Goal: Complete application form

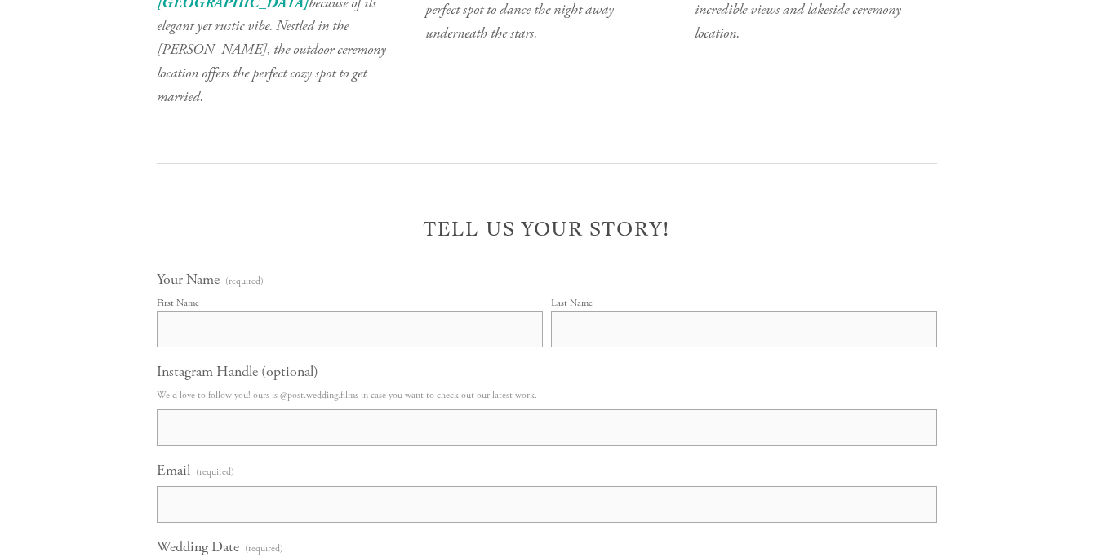
scroll to position [5918, 0]
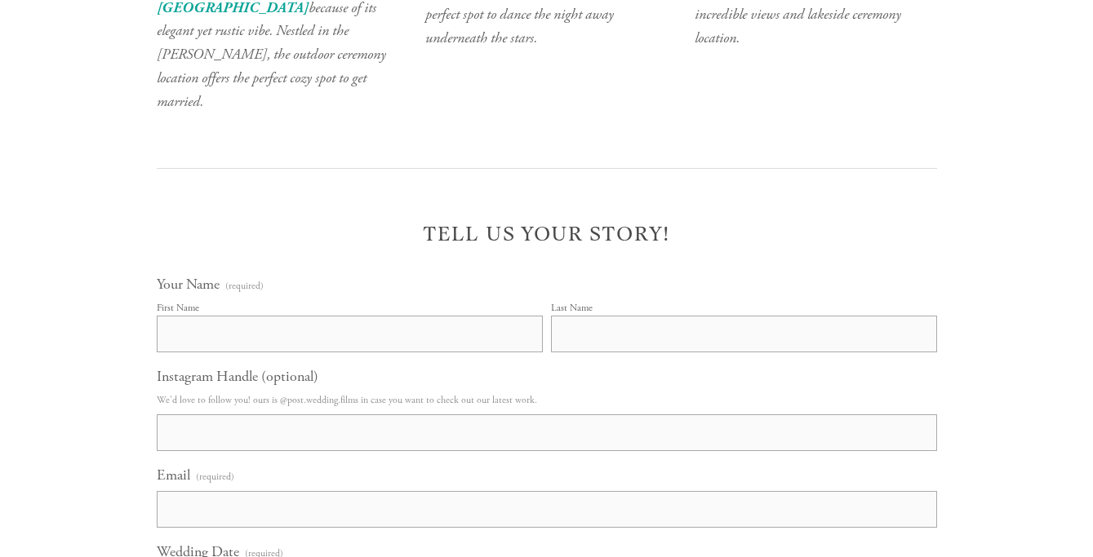
click at [416, 316] on input "First Name" at bounding box center [350, 334] width 386 height 37
type input "Rachel"
type input "Blumenthal"
type input "rachelsmorgan@gmail.com"
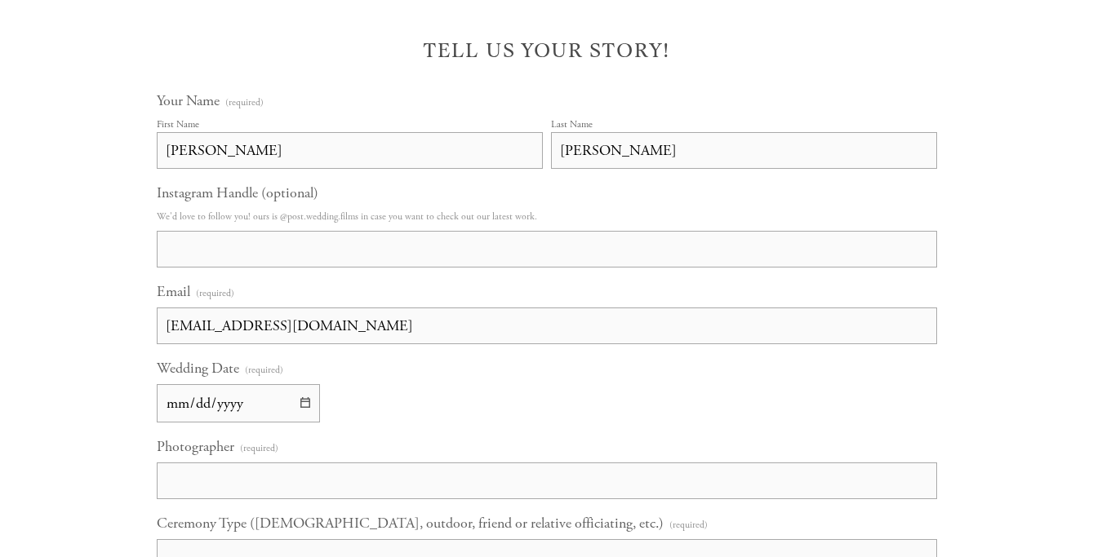
scroll to position [6100, 0]
click at [234, 385] on input "Wedding Date (required)" at bounding box center [238, 404] width 163 height 38
click at [178, 385] on input "Wedding Date (required)" at bounding box center [238, 404] width 163 height 38
type input "2026-07-18"
click at [210, 464] on input "Photographer (required)" at bounding box center [547, 482] width 780 height 37
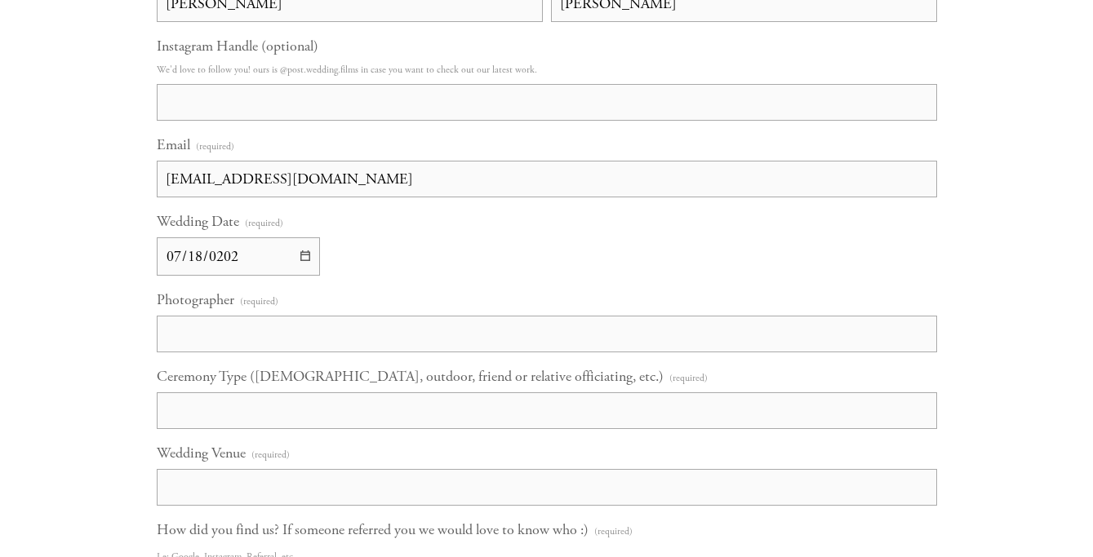
scroll to position [6263, 0]
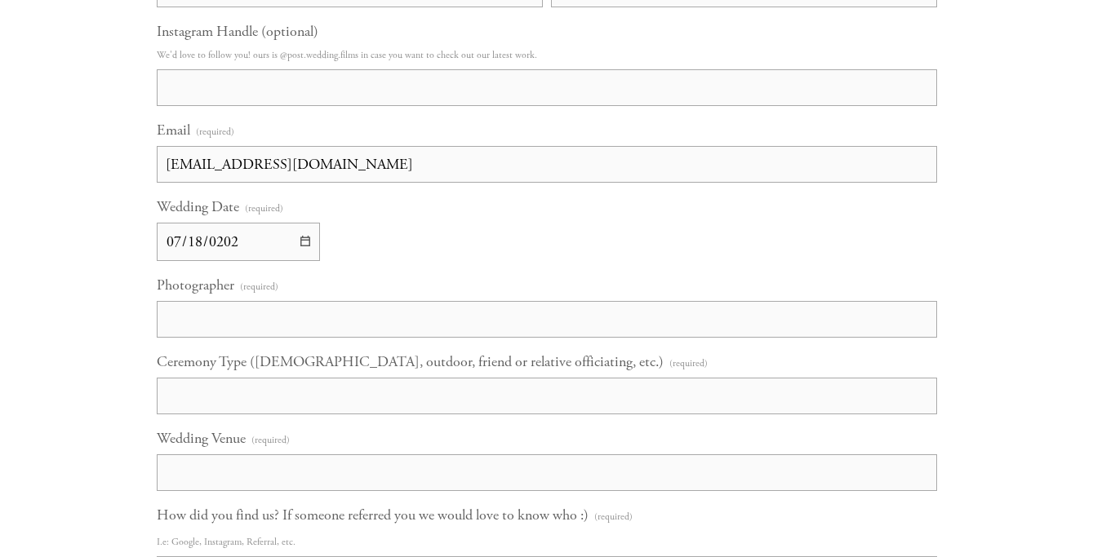
click at [206, 378] on input "Ceremony Type (Catholic, outdoor, friend or relative officiating, etc.) (requir…" at bounding box center [547, 396] width 780 height 37
type input "Catholic"
click at [255, 455] on input "Wedding Venue (required)" at bounding box center [547, 473] width 780 height 37
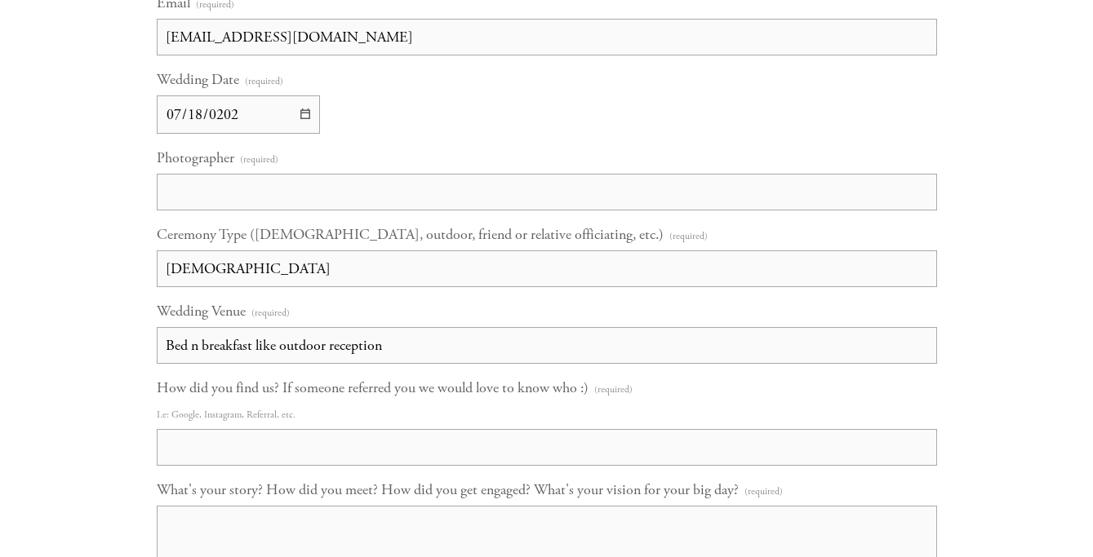
scroll to position [6447, 0]
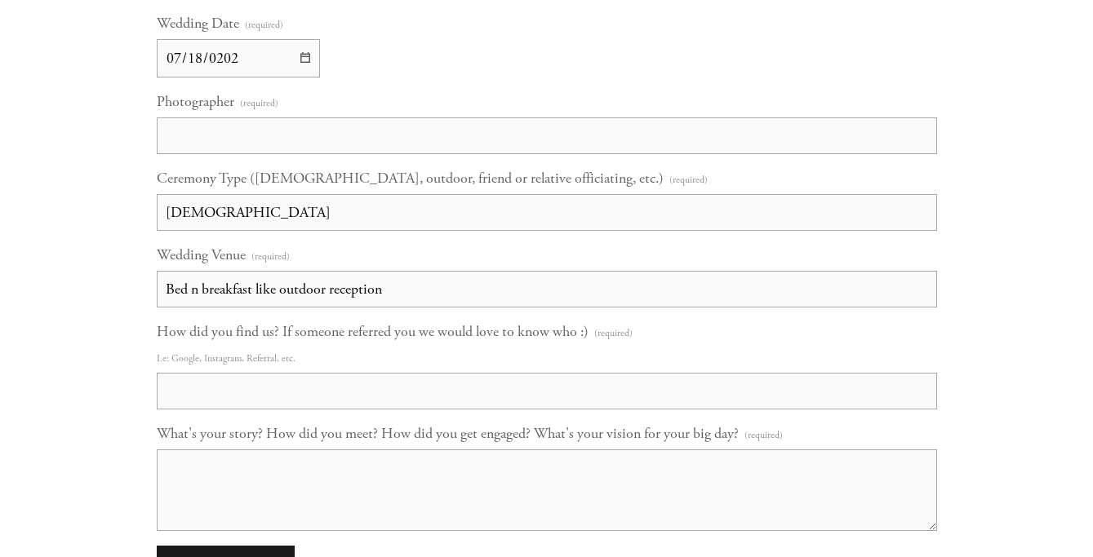
type input "Bed n breakfast like outdoor reception"
click at [284, 373] on input "How did you find us? If someone referred you we would love to know who :) (requ…" at bounding box center [547, 391] width 780 height 37
type input "google"
click at [246, 450] on textarea "What's your story? How did you meet? How did you get engaged? What's your visio…" at bounding box center [547, 491] width 780 height 82
type textarea "M"
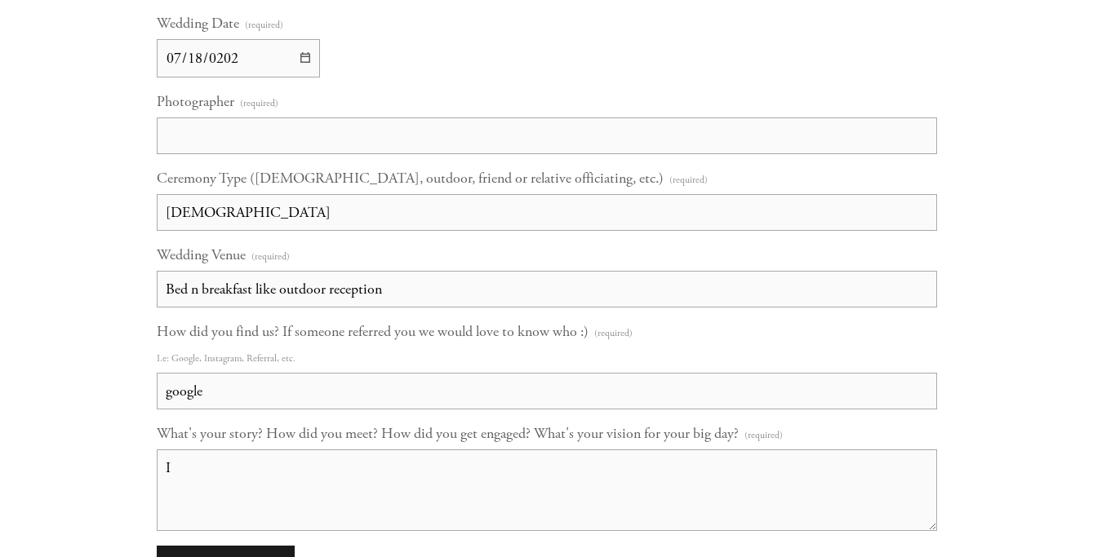
type textarea "I"
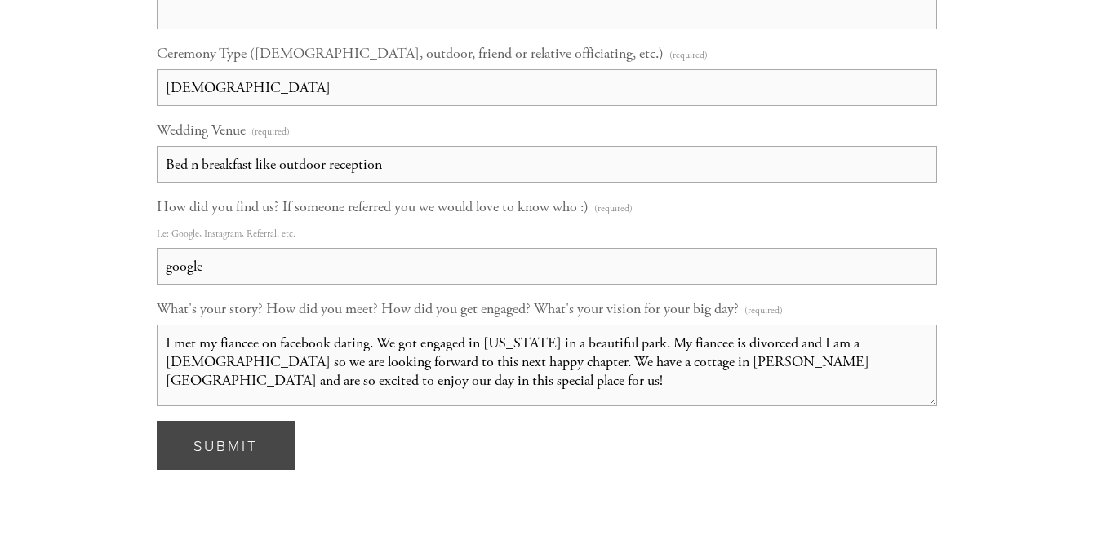
scroll to position [6583, 0]
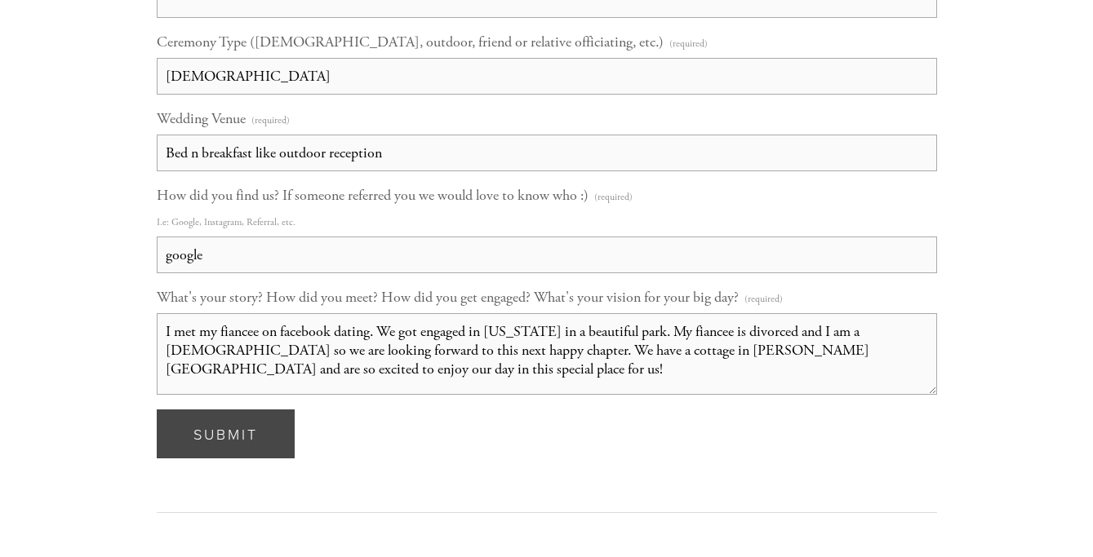
type textarea "I met my fiancee on facebook dating. We got engaged in California in a beautifu…"
click at [238, 424] on span "Submit" at bounding box center [225, 434] width 64 height 20
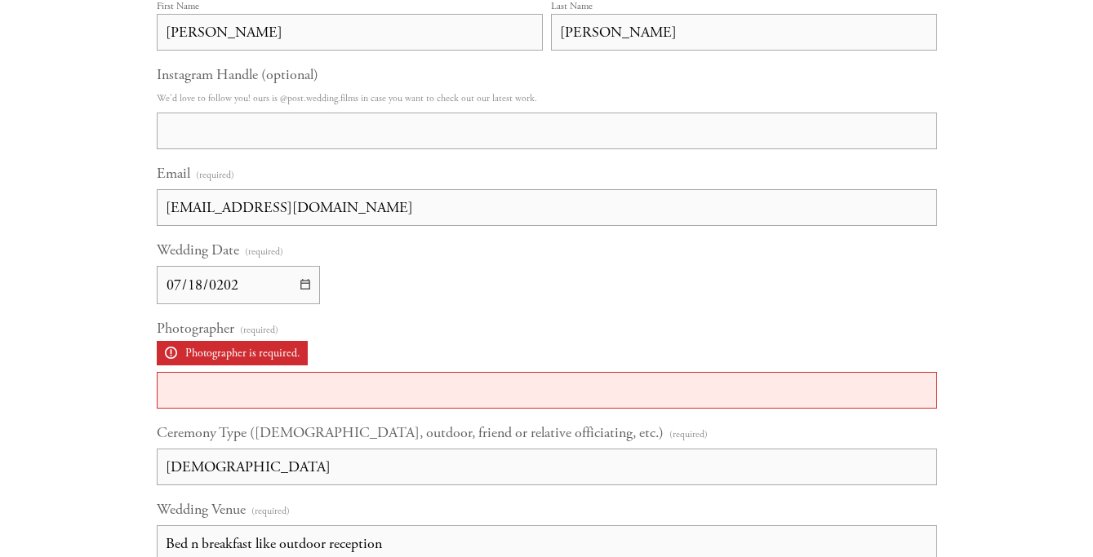
scroll to position [6249, 0]
click at [297, 371] on input "Photographer (required) Photographer is required." at bounding box center [547, 389] width 780 height 37
type input "s"
type input "Still deciding"
click at [458, 255] on div "Wedding Date (required) 2026-07-18" at bounding box center [547, 271] width 780 height 64
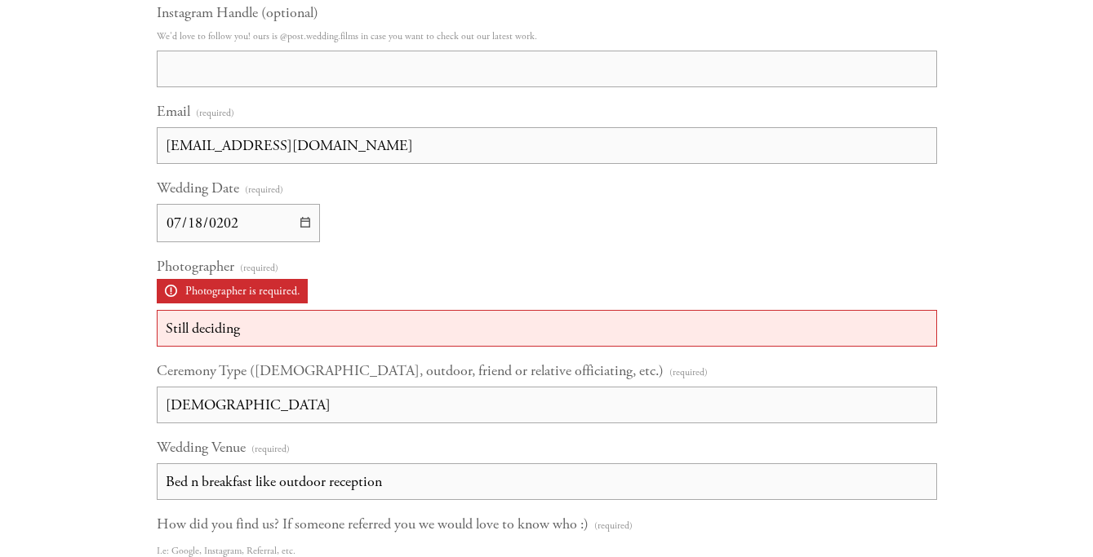
scroll to position [6333, 0]
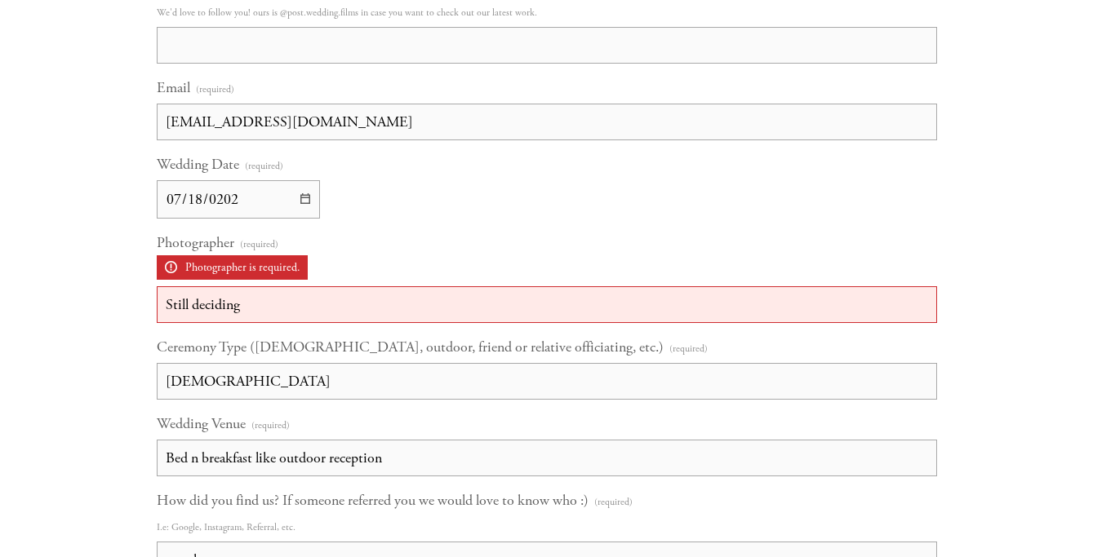
click at [340, 363] on input "Catholic" at bounding box center [547, 381] width 780 height 37
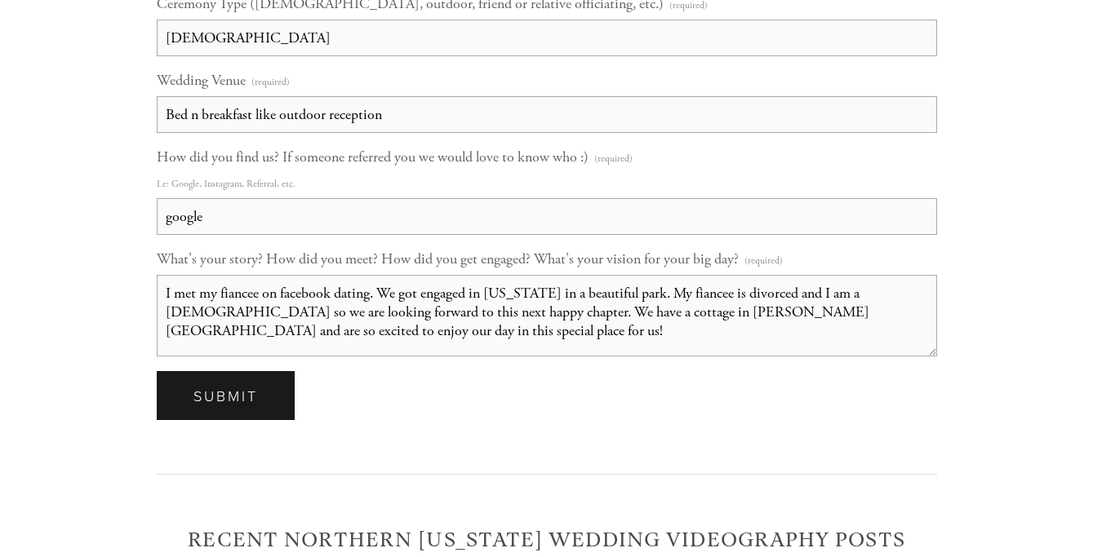
scroll to position [6753, 0]
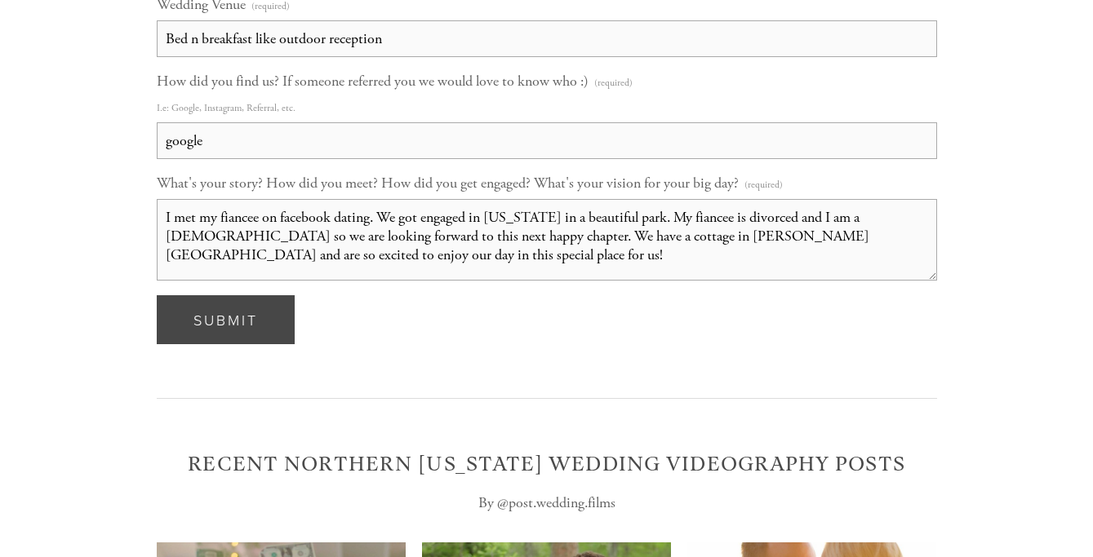
click at [262, 295] on button "Submit Submit" at bounding box center [226, 319] width 138 height 49
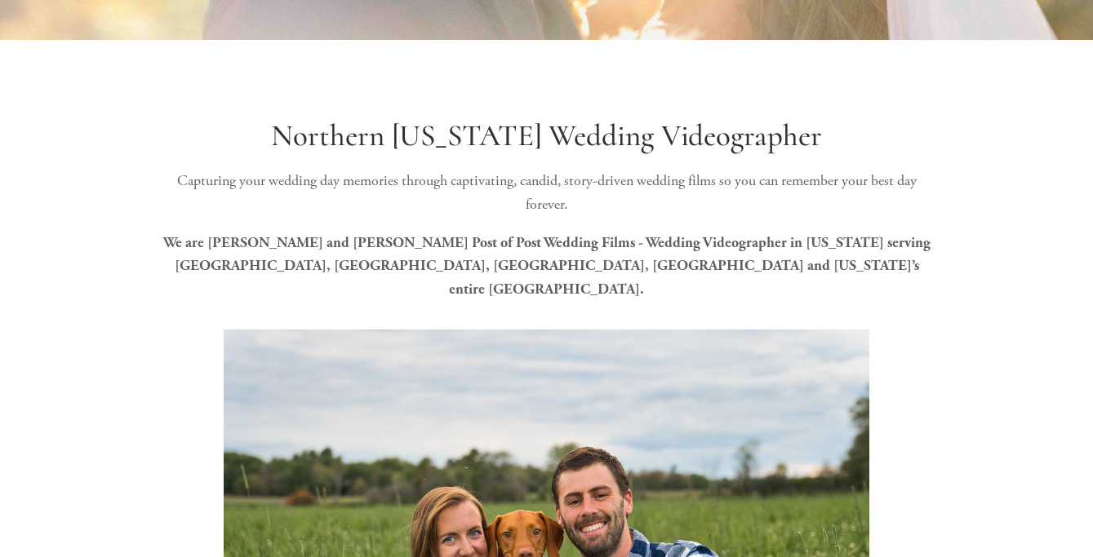
scroll to position [0, 0]
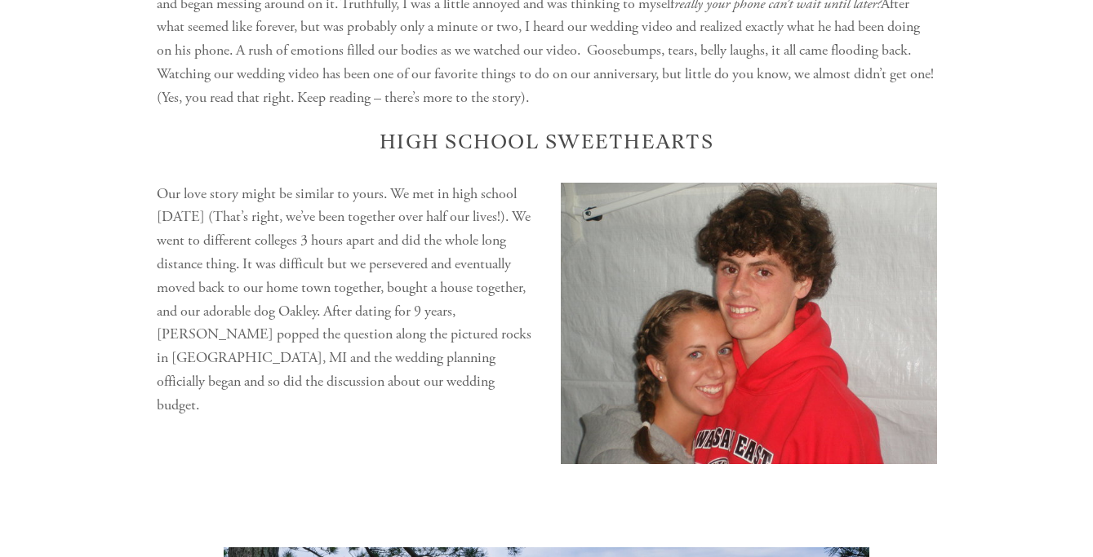
scroll to position [922, 0]
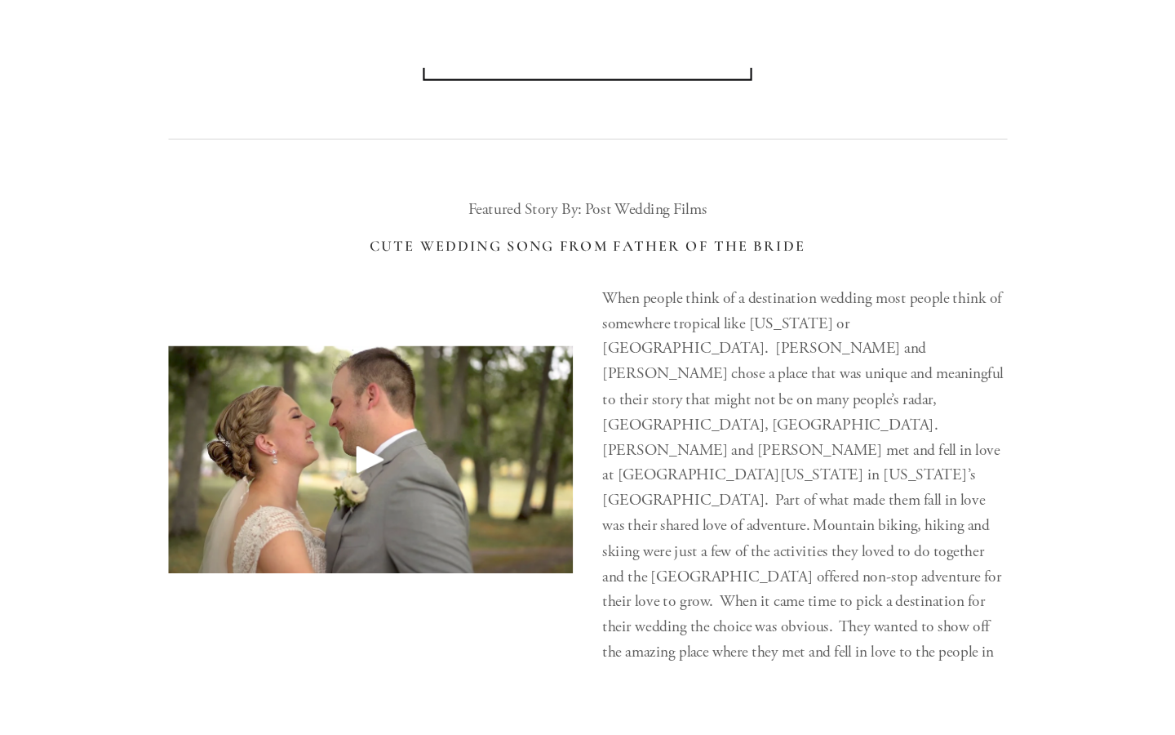
scroll to position [3024, 0]
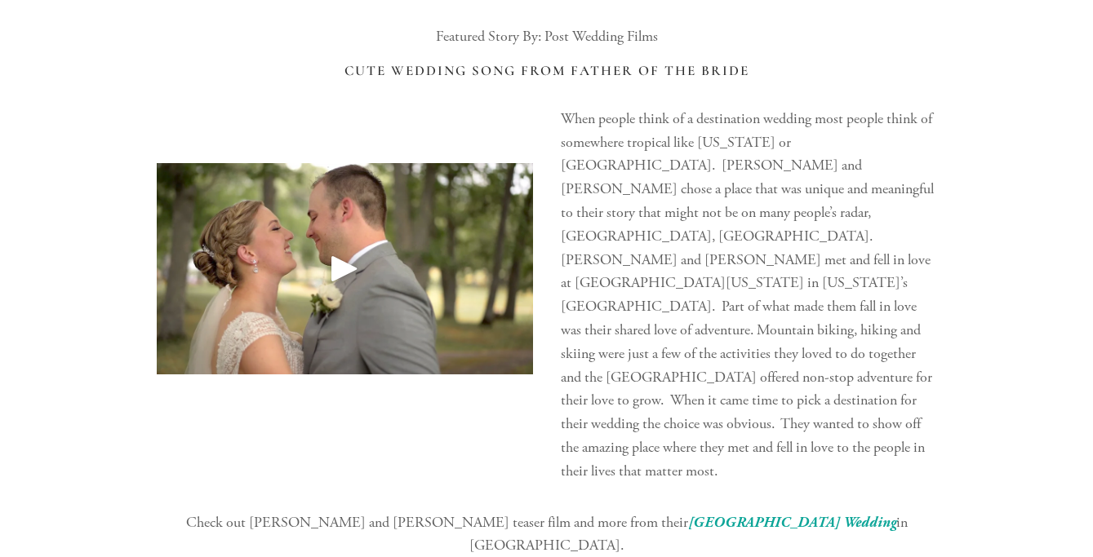
click at [369, 243] on div at bounding box center [345, 268] width 376 height 211
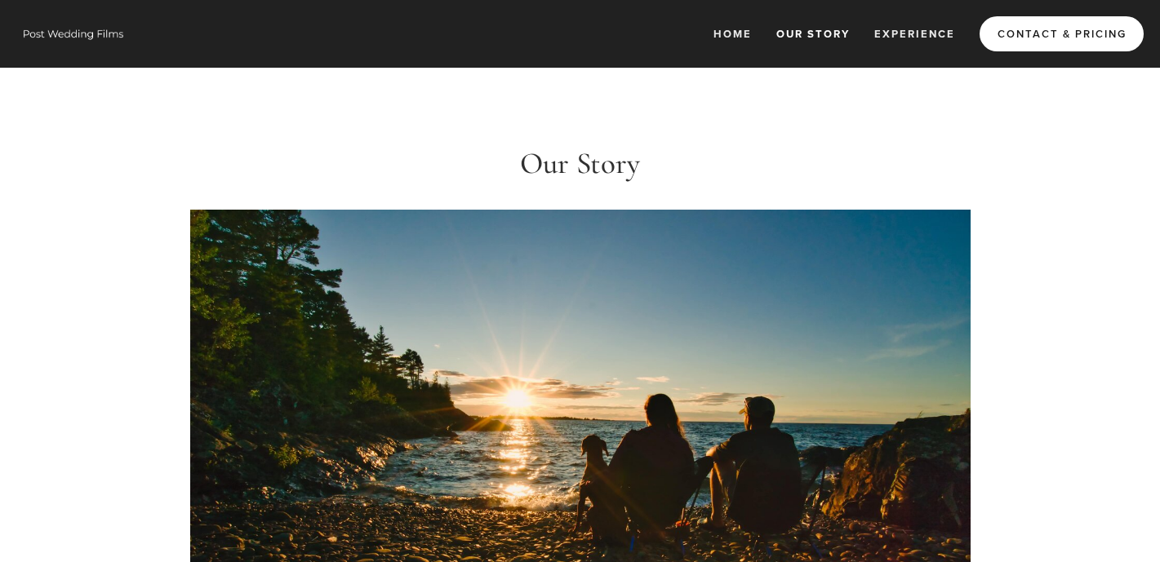
click at [1019, 35] on link "Contact & Pricing" at bounding box center [1061, 33] width 164 height 35
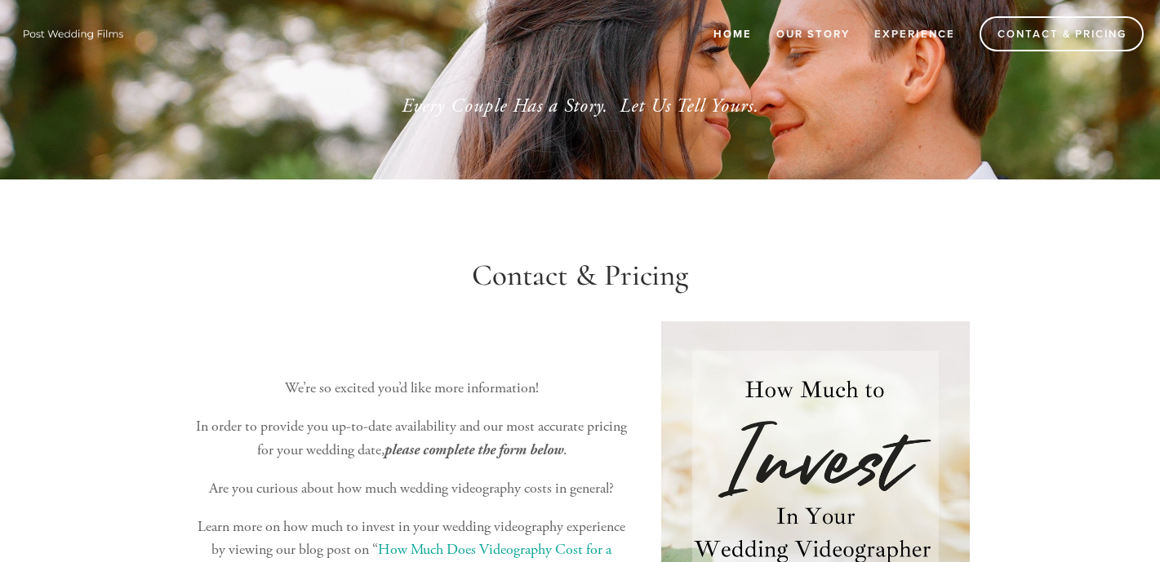
click at [728, 35] on link "Home" at bounding box center [733, 33] width 60 height 27
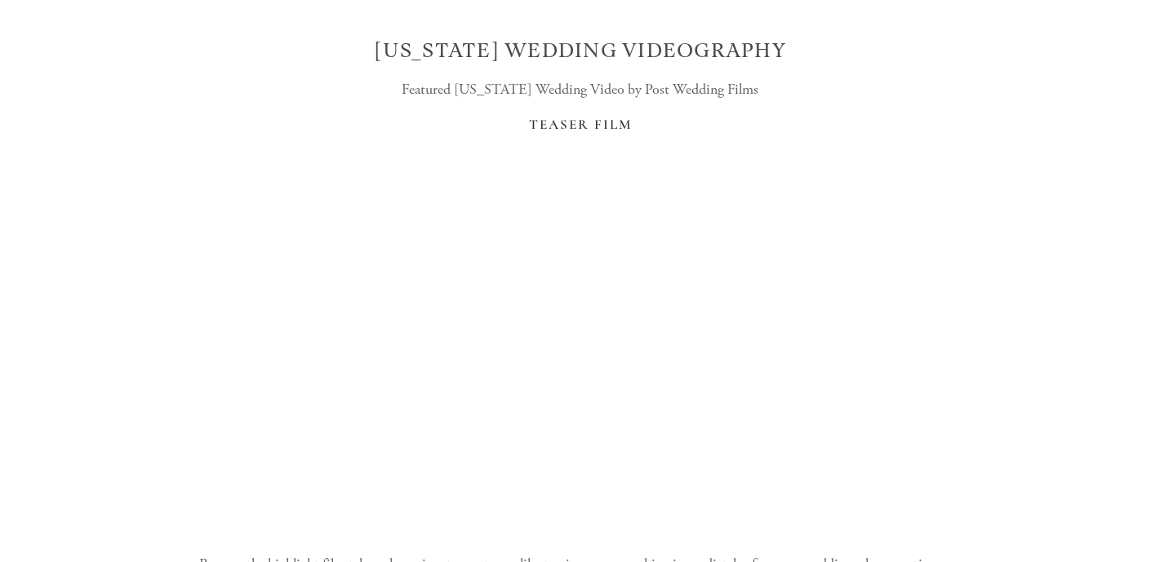
scroll to position [2403, 0]
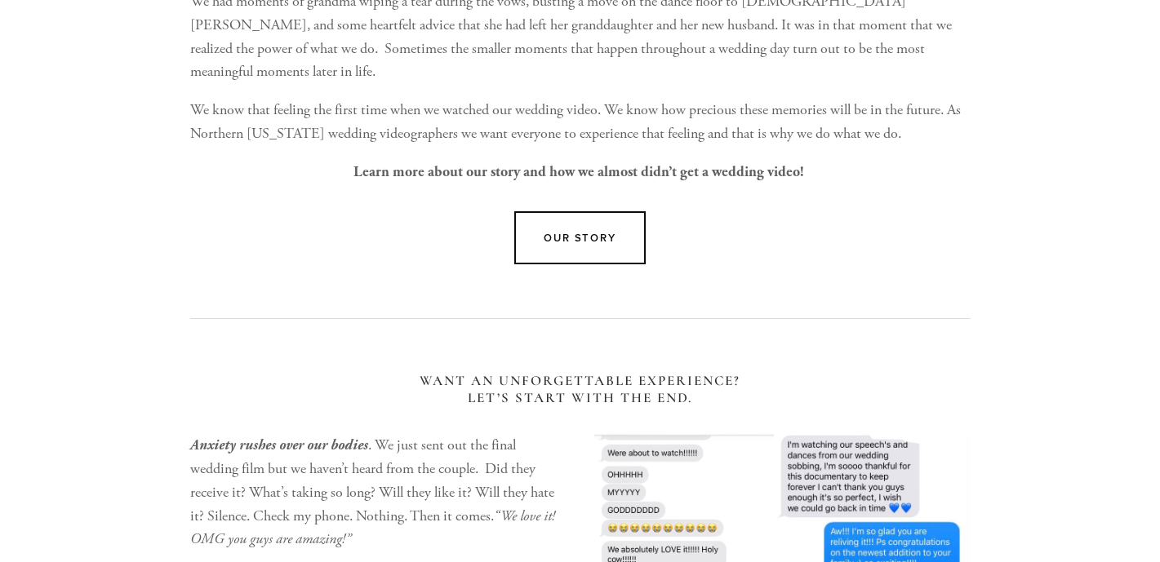
scroll to position [1049, 0]
